Goal: Register for event/course

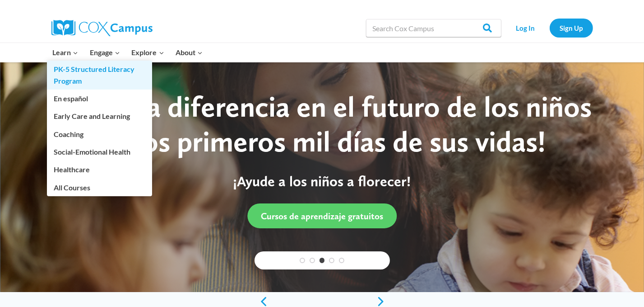
click at [68, 69] on link "PK-5 Structured Literacy Program" at bounding box center [99, 75] width 105 height 29
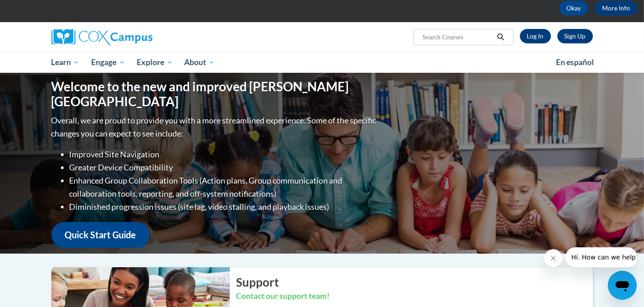
scroll to position [40, 0]
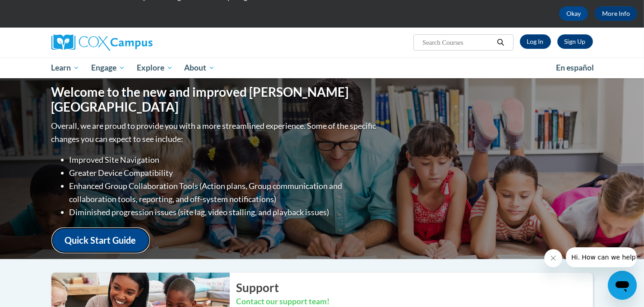
click at [127, 229] on link "Quick Start Guide" at bounding box center [100, 240] width 98 height 26
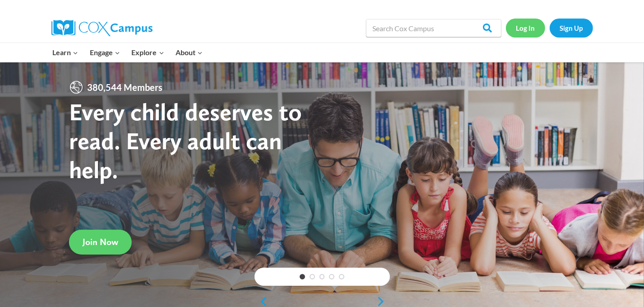
click at [528, 25] on link "Log In" at bounding box center [525, 28] width 39 height 19
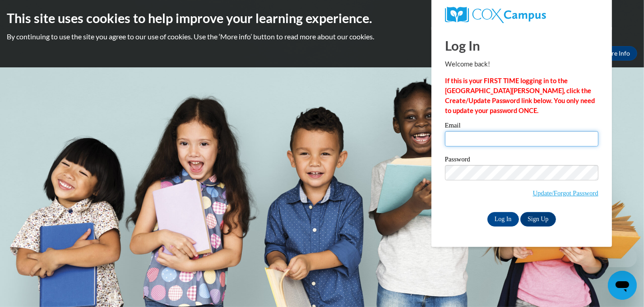
click at [486, 142] on input "Email" at bounding box center [522, 138] width 154 height 15
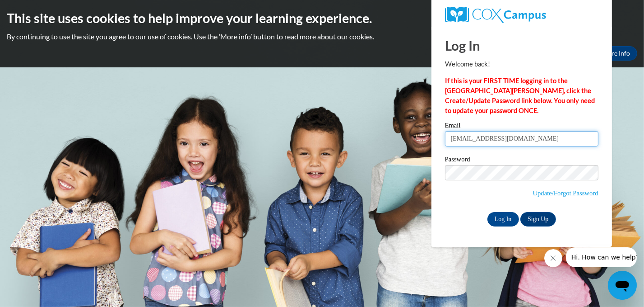
type input "[EMAIL_ADDRESS][DOMAIN_NAME]"
click at [508, 219] on input "Log In" at bounding box center [504, 219] width 32 height 14
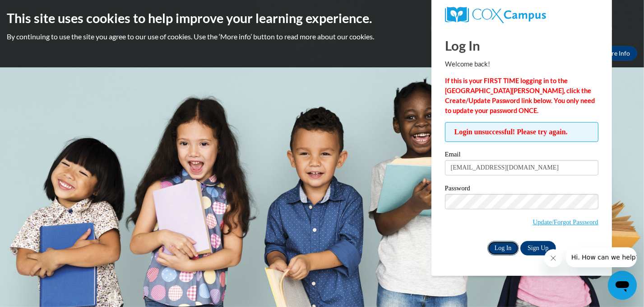
click at [496, 250] on input "Log In" at bounding box center [504, 248] width 32 height 14
click at [554, 220] on link "Update/Forgot Password" at bounding box center [565, 221] width 65 height 7
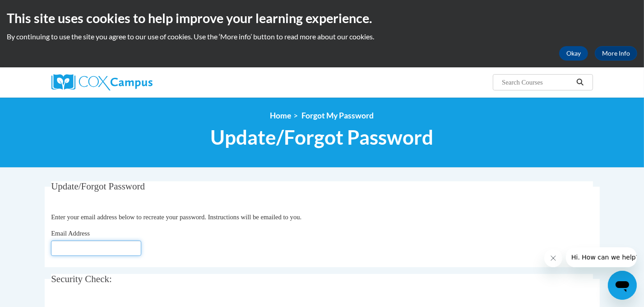
click at [126, 250] on input "Email Address" at bounding box center [96, 247] width 90 height 15
type input "[EMAIL_ADDRESS][DOMAIN_NAME]"
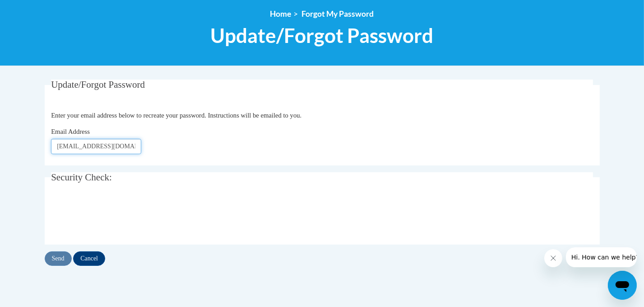
scroll to position [102, 0]
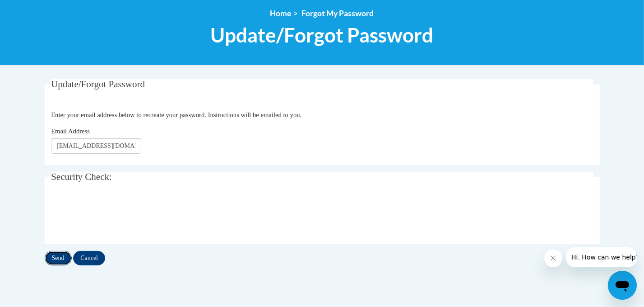
click at [61, 255] on input "Send" at bounding box center [58, 258] width 27 height 14
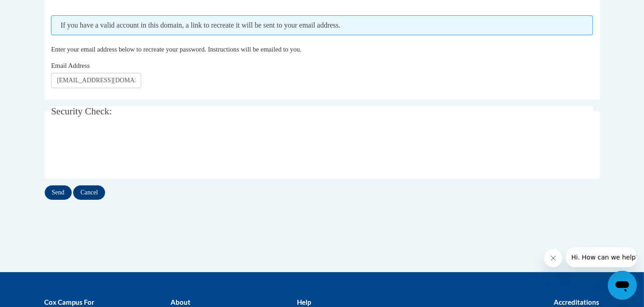
scroll to position [201, 0]
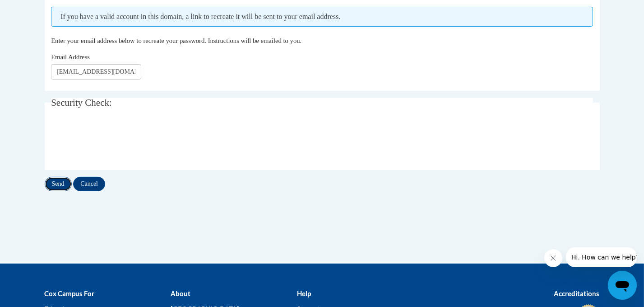
click at [52, 179] on input "Send" at bounding box center [58, 184] width 27 height 14
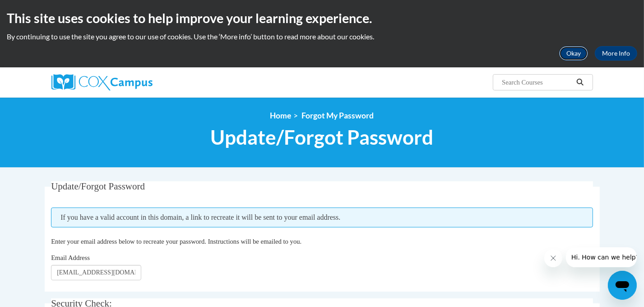
click at [572, 57] on button "Okay" at bounding box center [574, 53] width 29 height 14
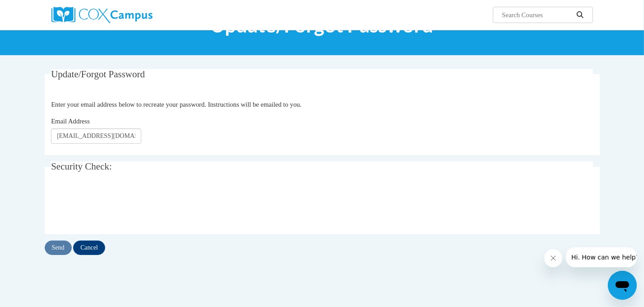
scroll to position [44, 0]
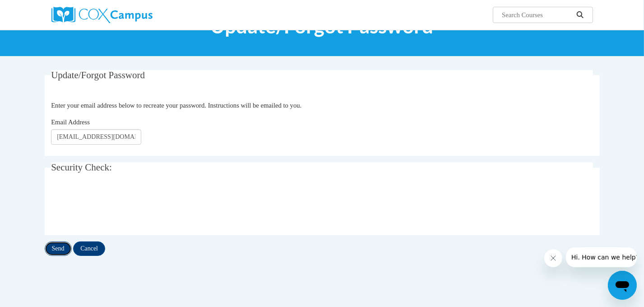
click at [55, 248] on input "Send" at bounding box center [58, 248] width 27 height 14
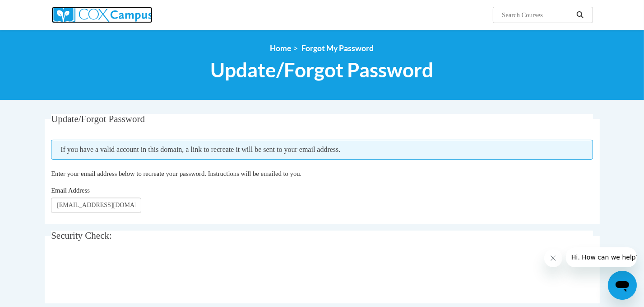
click at [135, 11] on img at bounding box center [101, 15] width 101 height 16
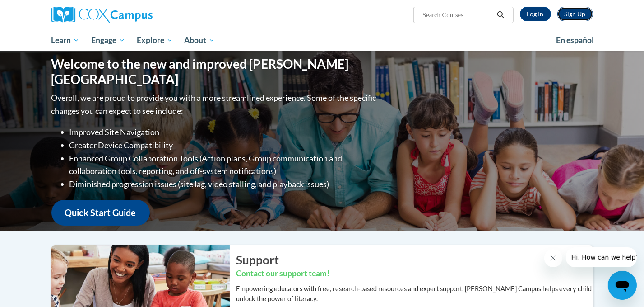
click at [574, 14] on link "Sign Up" at bounding box center [576, 14] width 36 height 14
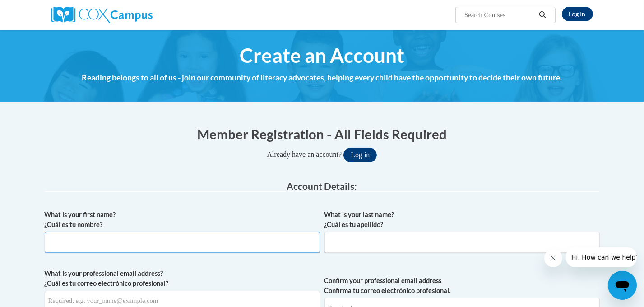
click at [180, 240] on input "What is your first name? ¿Cuál es tu nombre?" at bounding box center [183, 242] width 276 height 21
type input "[PERSON_NAME]"
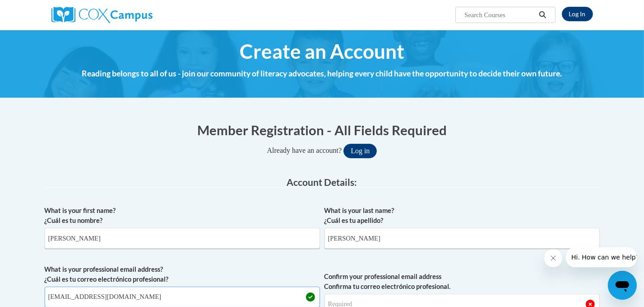
type input "[EMAIL_ADDRESS][DOMAIN_NAME]"
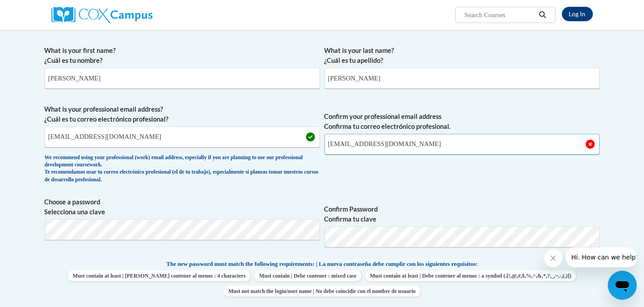
scroll to position [164, 0]
type input "[EMAIL_ADDRESS][DOMAIN_NAME]"
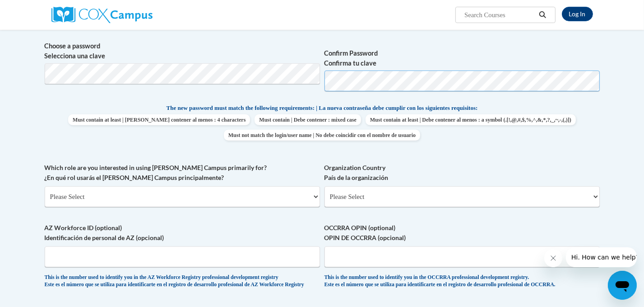
scroll to position [320, 0]
click at [90, 192] on select "Please Select College/University | Colegio/Universidad Community/Nonprofit Part…" at bounding box center [183, 196] width 276 height 21
select select "fbf2d438-af2f-41f8-98f1-81c410e29de3"
click at [45, 186] on select "Please Select College/University | Colegio/Universidad Community/Nonprofit Part…" at bounding box center [183, 196] width 276 height 21
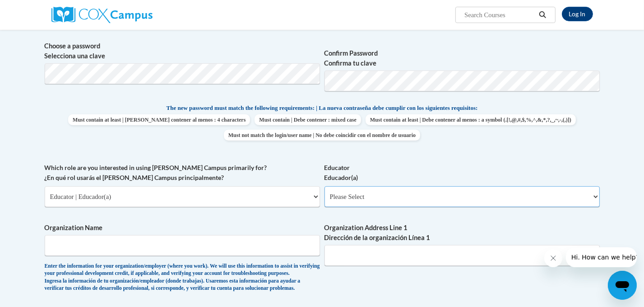
click at [348, 197] on select "Please Select Early Learning/Daycare Teacher/Family Home Care Provider | Maestr…" at bounding box center [463, 196] width 276 height 21
select select "8e40623d-54d0-45cd-9f92-5df65cd3f8cf"
click at [325, 186] on select "Please Select Early Learning/Daycare Teacher/Family Home Care Provider | Maestr…" at bounding box center [463, 196] width 276 height 21
click at [290, 249] on input "Organization Name" at bounding box center [183, 245] width 276 height 21
type input "Palmyra Eagle Area School District"
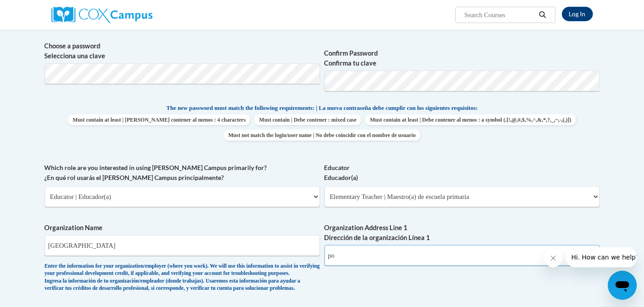
type input "p"
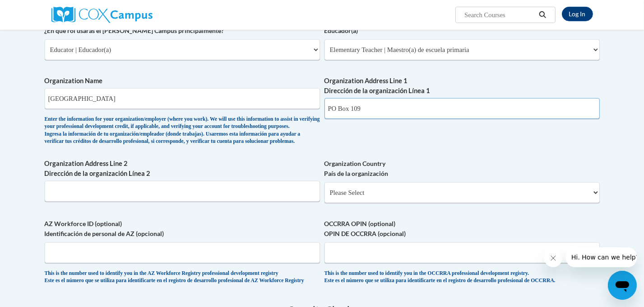
scroll to position [469, 0]
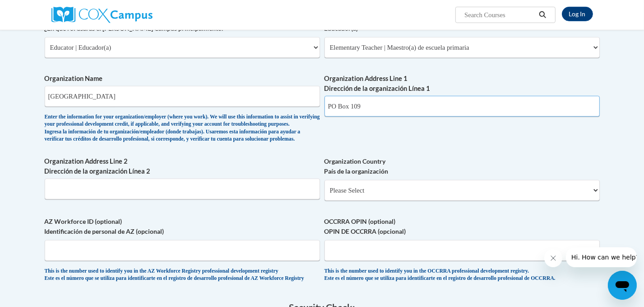
type input "PO Box 109"
click at [346, 201] on select "Please Select United States | Estados Unidos Outside of the United States | Fue…" at bounding box center [463, 190] width 276 height 21
select select "ad49bcad-a171-4b2e-b99c-48b446064914"
click at [325, 194] on select "Please Select United States | Estados Unidos Outside of the United States | Fue…" at bounding box center [463, 190] width 276 height 21
select select
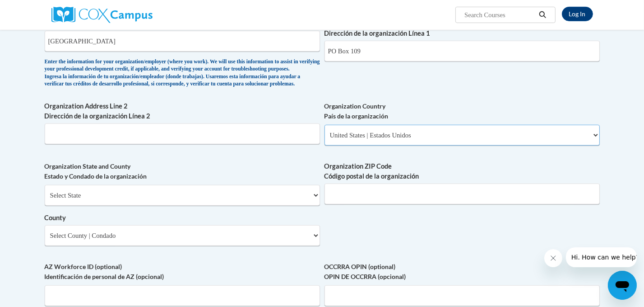
scroll to position [524, 0]
click at [243, 205] on select "Select State Alabama Alaska Arizona Arkansas California Colorado Connecticut De…" at bounding box center [183, 195] width 276 height 21
select select "Wisconsin"
click at [45, 199] on select "Select State Alabama Alaska Arizona Arkansas California Colorado Connecticut De…" at bounding box center [183, 195] width 276 height 21
click at [352, 203] on input "Organization ZIP Code Código postal de la organización" at bounding box center [463, 193] width 276 height 21
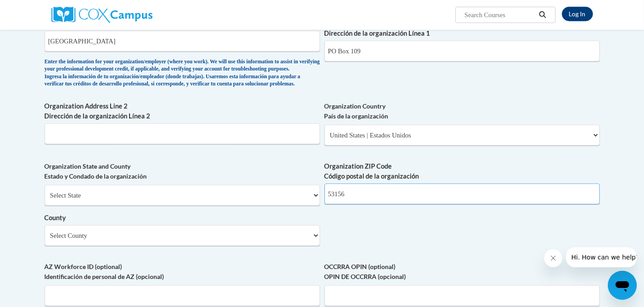
type input "53156"
click at [269, 246] on select "Select County Adams Ashland Barron Bayfield Brown Buffalo Burnett Calumet Chipp…" at bounding box center [183, 235] width 276 height 21
select select "Waukesha"
click at [45, 239] on select "Select County Adams Ashland Barron Bayfield Brown Buffalo Burnett Calumet Chipp…" at bounding box center [183, 235] width 276 height 21
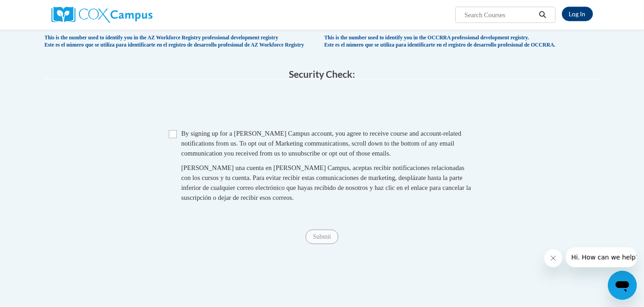
scroll to position [803, 0]
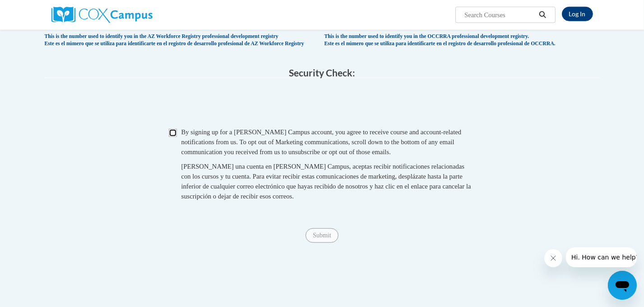
click at [173, 137] on input "Checkbox" at bounding box center [173, 133] width 8 height 8
checkbox input "true"
click at [321, 243] on input "Submit" at bounding box center [322, 235] width 33 height 14
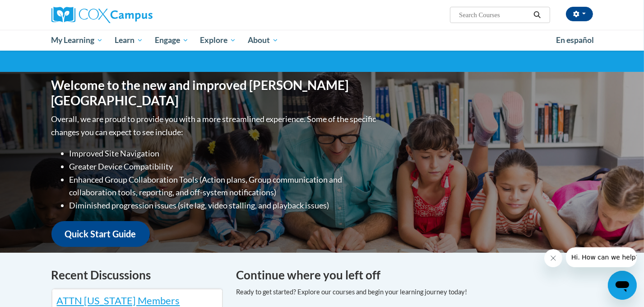
scroll to position [54, 0]
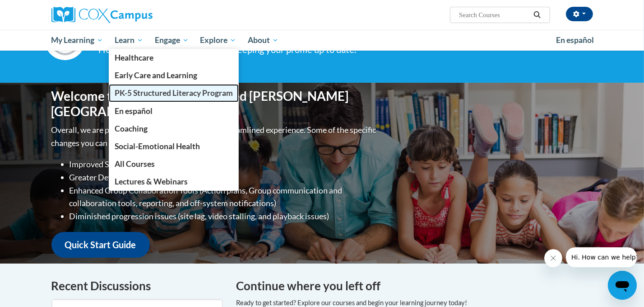
click at [145, 94] on span "PK-5 Structured Literacy Program" at bounding box center [174, 92] width 118 height 9
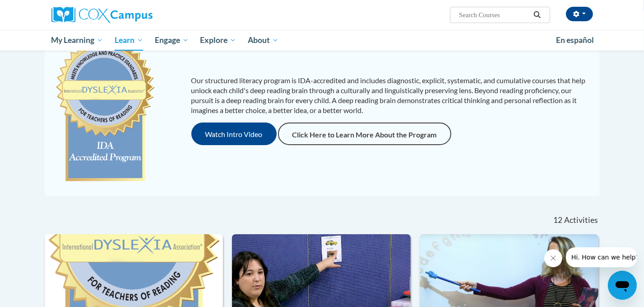
scroll to position [112, 0]
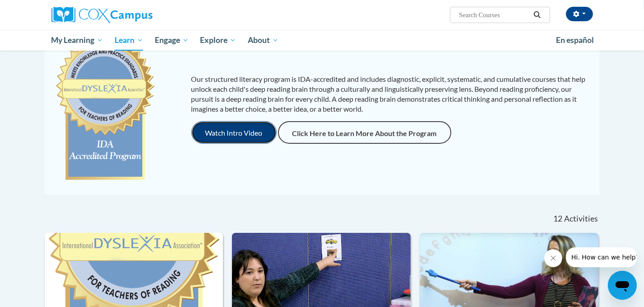
click at [251, 131] on button "Watch Intro Video" at bounding box center [233, 132] width 85 height 23
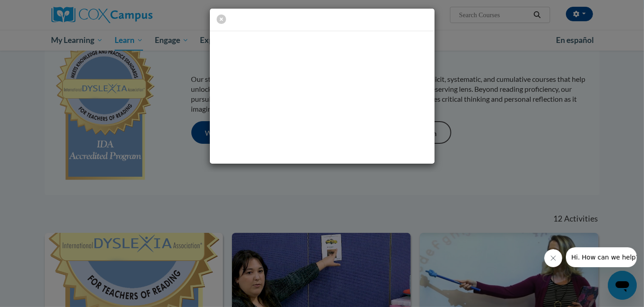
scroll to position [0, 0]
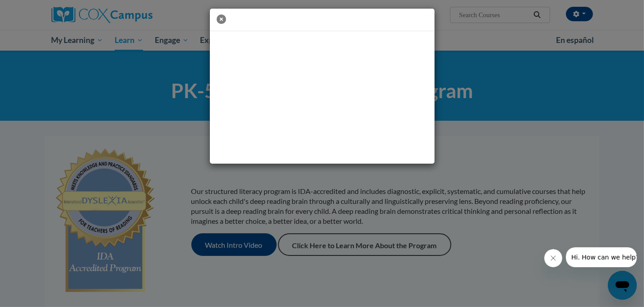
click at [221, 17] on icon "button" at bounding box center [221, 18] width 9 height 9
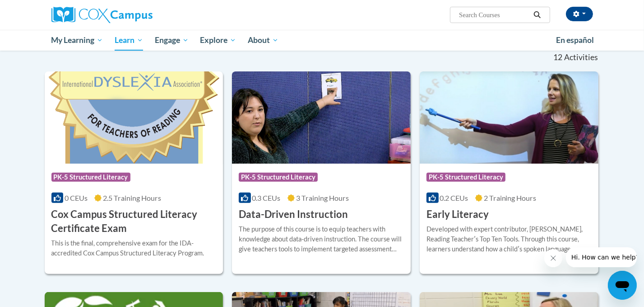
scroll to position [272, 0]
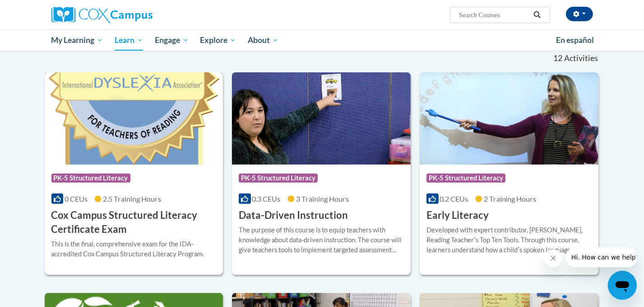
click at [87, 163] on img at bounding box center [134, 118] width 179 height 92
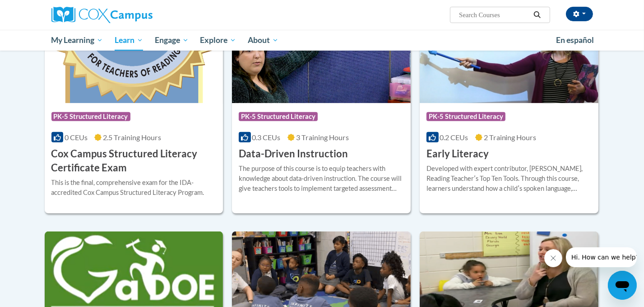
scroll to position [336, 0]
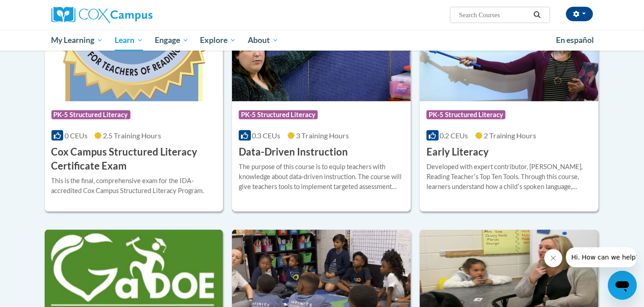
click at [293, 148] on h3 "Data-Driven Instruction" at bounding box center [293, 152] width 109 height 14
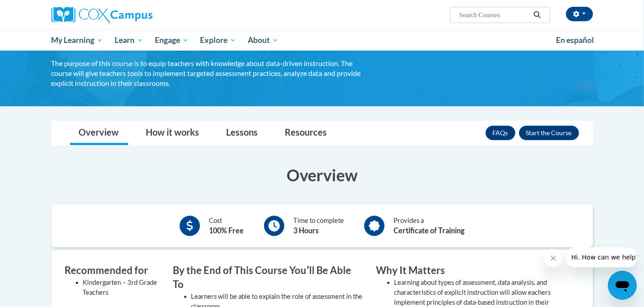
scroll to position [62, 0]
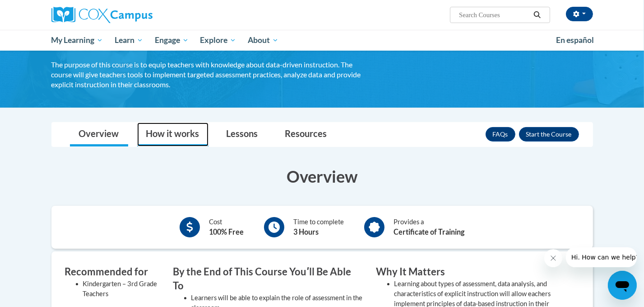
click at [176, 130] on link "How it works" at bounding box center [172, 134] width 71 height 24
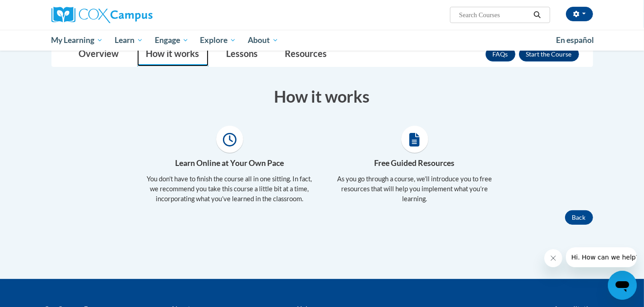
scroll to position [143, 0]
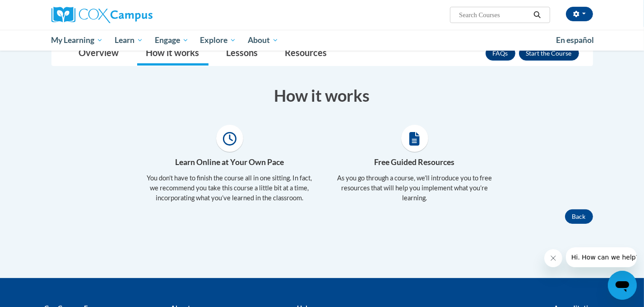
click at [279, 210] on div "Back" at bounding box center [323, 216] width 556 height 14
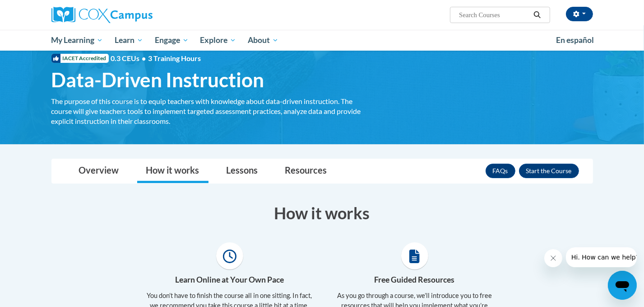
scroll to position [23, 0]
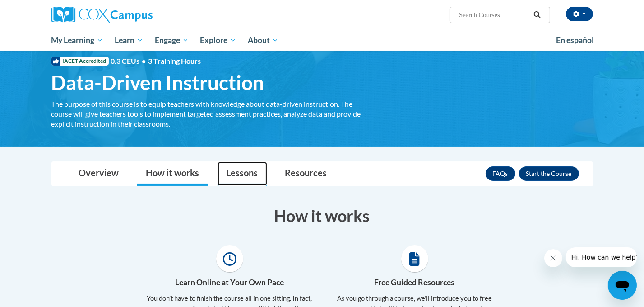
click at [249, 170] on link "Lessons" at bounding box center [243, 174] width 50 height 24
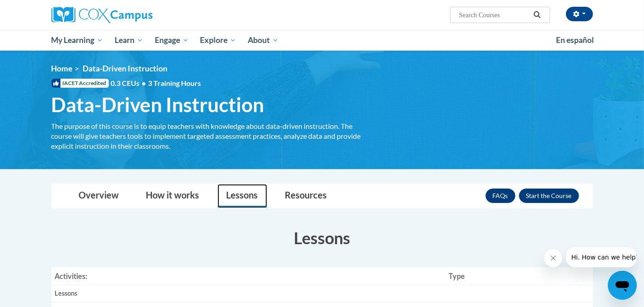
scroll to position [0, 0]
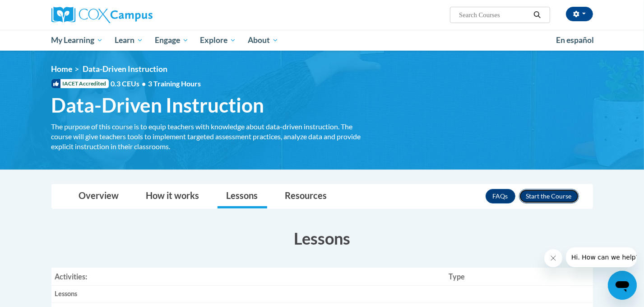
click at [541, 197] on button "Enroll" at bounding box center [549, 196] width 60 height 14
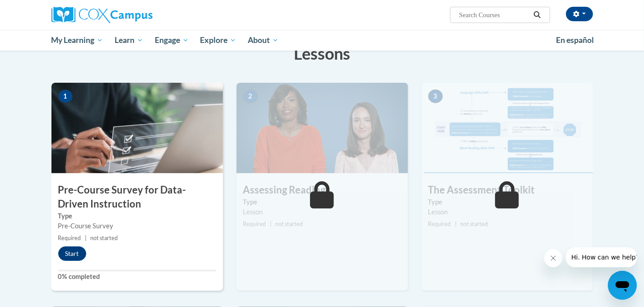
scroll to position [154, 0]
click at [68, 252] on button "Start" at bounding box center [72, 253] width 28 height 14
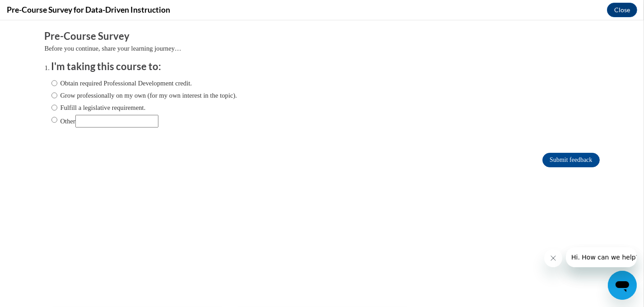
scroll to position [0, 0]
click at [55, 104] on input "Fulfill a legislative requirement." at bounding box center [54, 108] width 6 height 10
radio input "true"
click at [552, 160] on input "Submit feedback" at bounding box center [571, 160] width 57 height 14
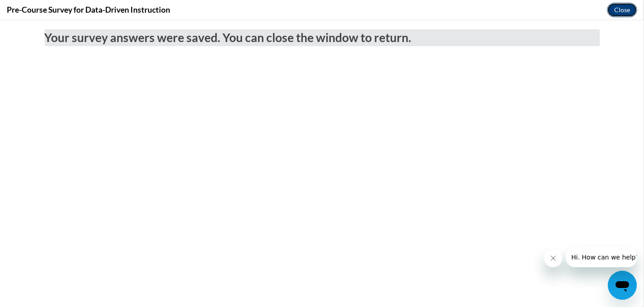
click at [616, 13] on button "Close" at bounding box center [622, 10] width 30 height 14
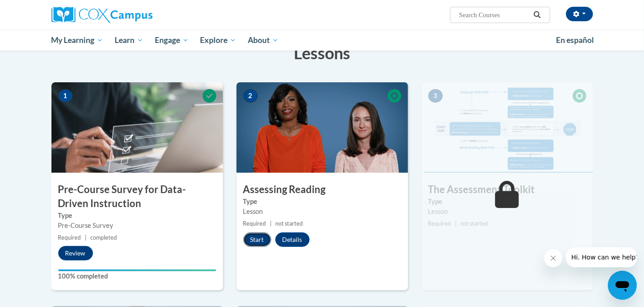
click at [261, 239] on button "Start" at bounding box center [257, 239] width 28 height 14
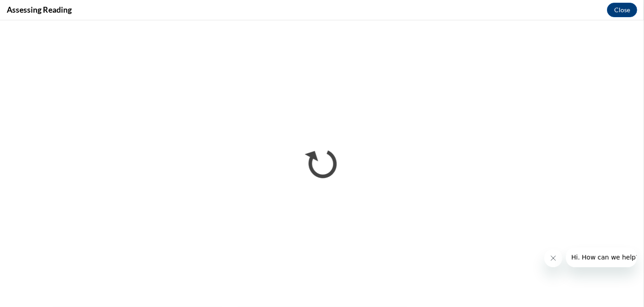
click at [554, 254] on icon "Close message from company" at bounding box center [553, 257] width 7 height 7
